Goal: Task Accomplishment & Management: Complete application form

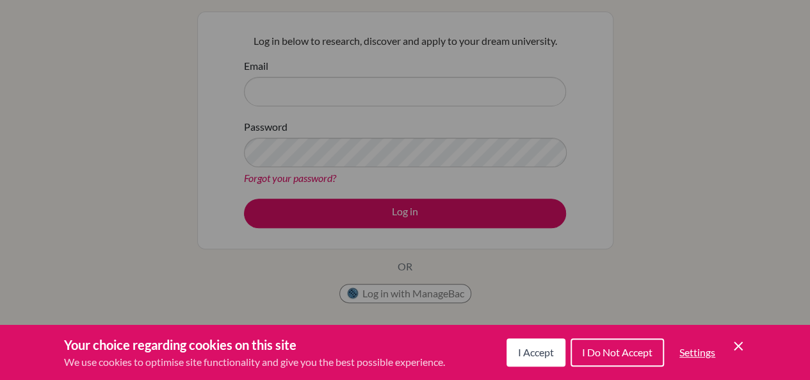
click at [611, 363] on button "I Do Not Accept" at bounding box center [618, 352] width 94 height 28
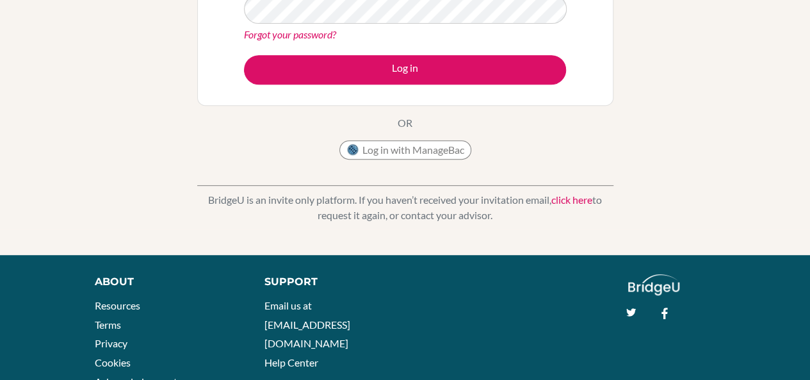
scroll to position [279, 0]
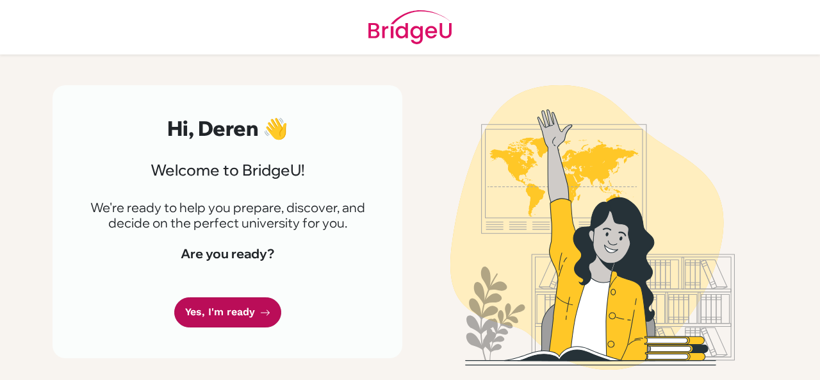
click at [250, 302] on link "Yes, I'm ready" at bounding box center [227, 312] width 107 height 30
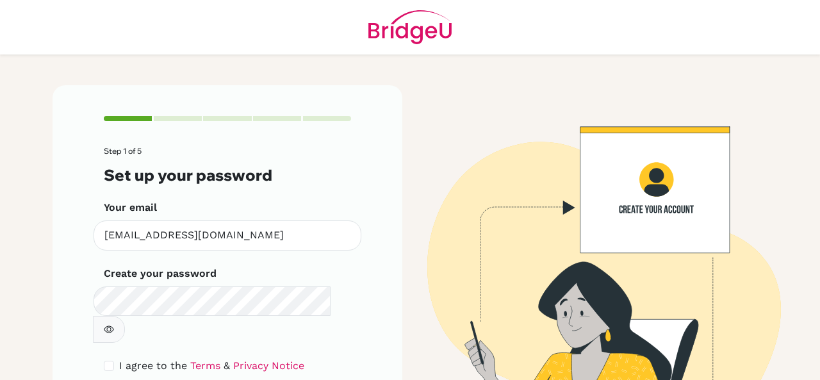
click at [125, 316] on button "button" at bounding box center [109, 329] width 32 height 27
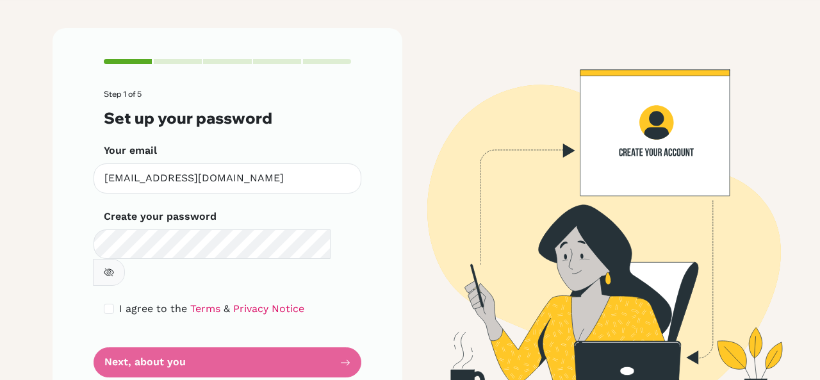
drag, startPoint x: 97, startPoint y: 283, endPoint x: 91, endPoint y: 285, distance: 6.9
click at [91, 285] on div "Step 1 of 5 Set up your password Your email [EMAIL_ADDRESS][DOMAIN_NAME] Invali…" at bounding box center [228, 218] width 350 height 380
click at [104, 304] on input "checkbox" at bounding box center [109, 309] width 10 height 10
checkbox input "true"
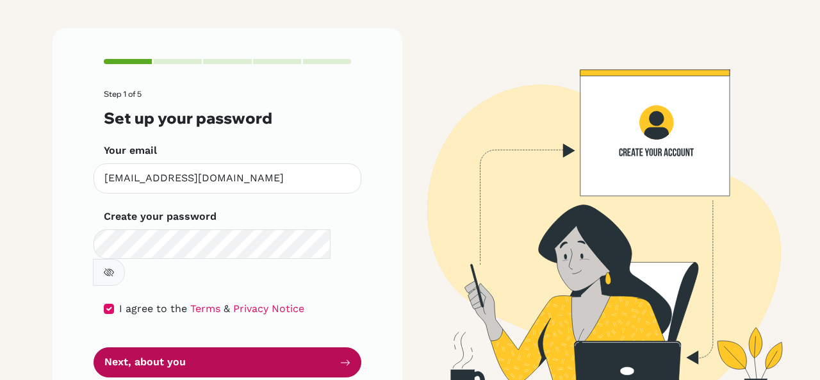
click at [143, 347] on button "Next, about you" at bounding box center [228, 362] width 268 height 30
